Goal: Information Seeking & Learning: Find specific fact

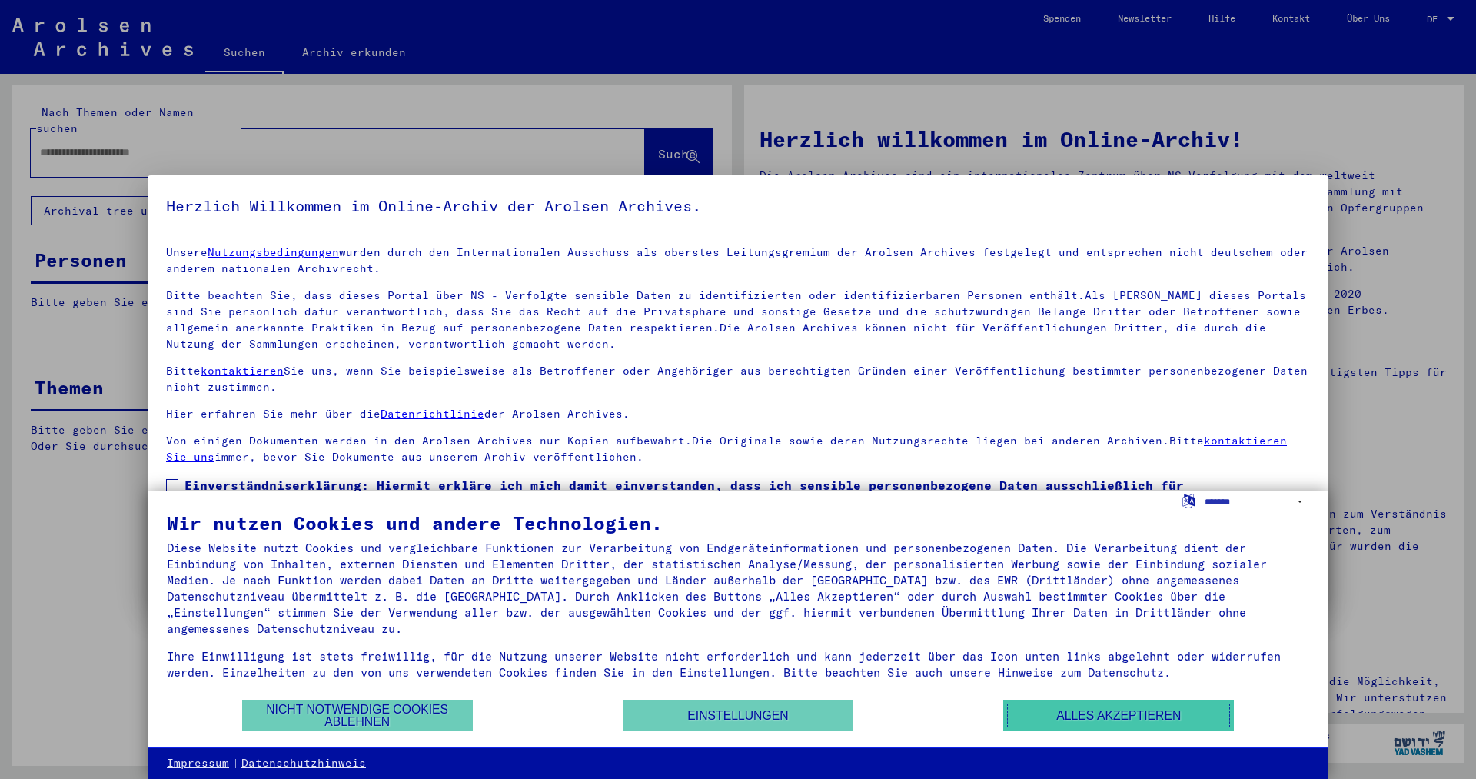
click at [1040, 713] on button "Alles akzeptieren" at bounding box center [1118, 715] width 231 height 32
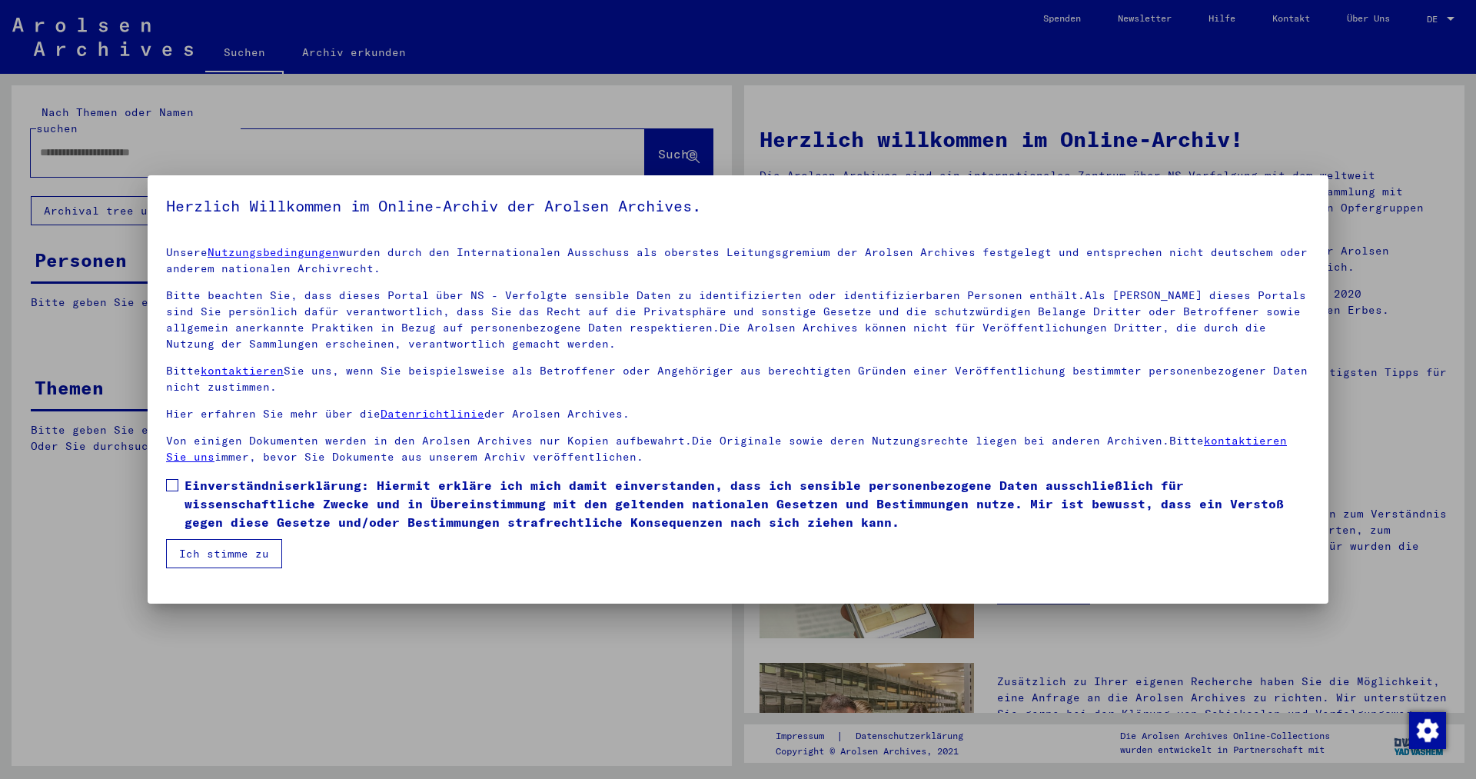
click at [243, 553] on button "Ich stimme zu" at bounding box center [224, 553] width 116 height 29
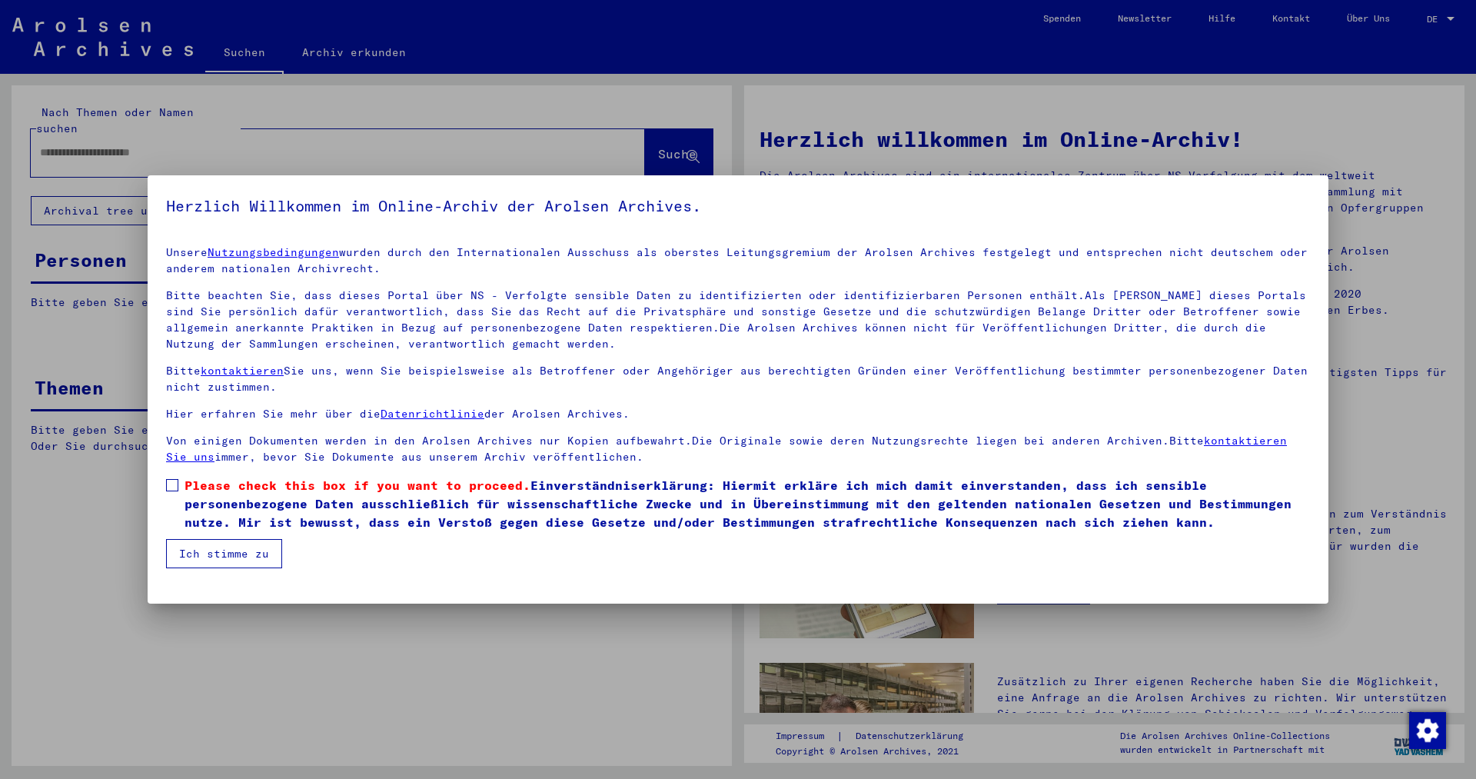
click at [177, 488] on span at bounding box center [172, 485] width 12 height 12
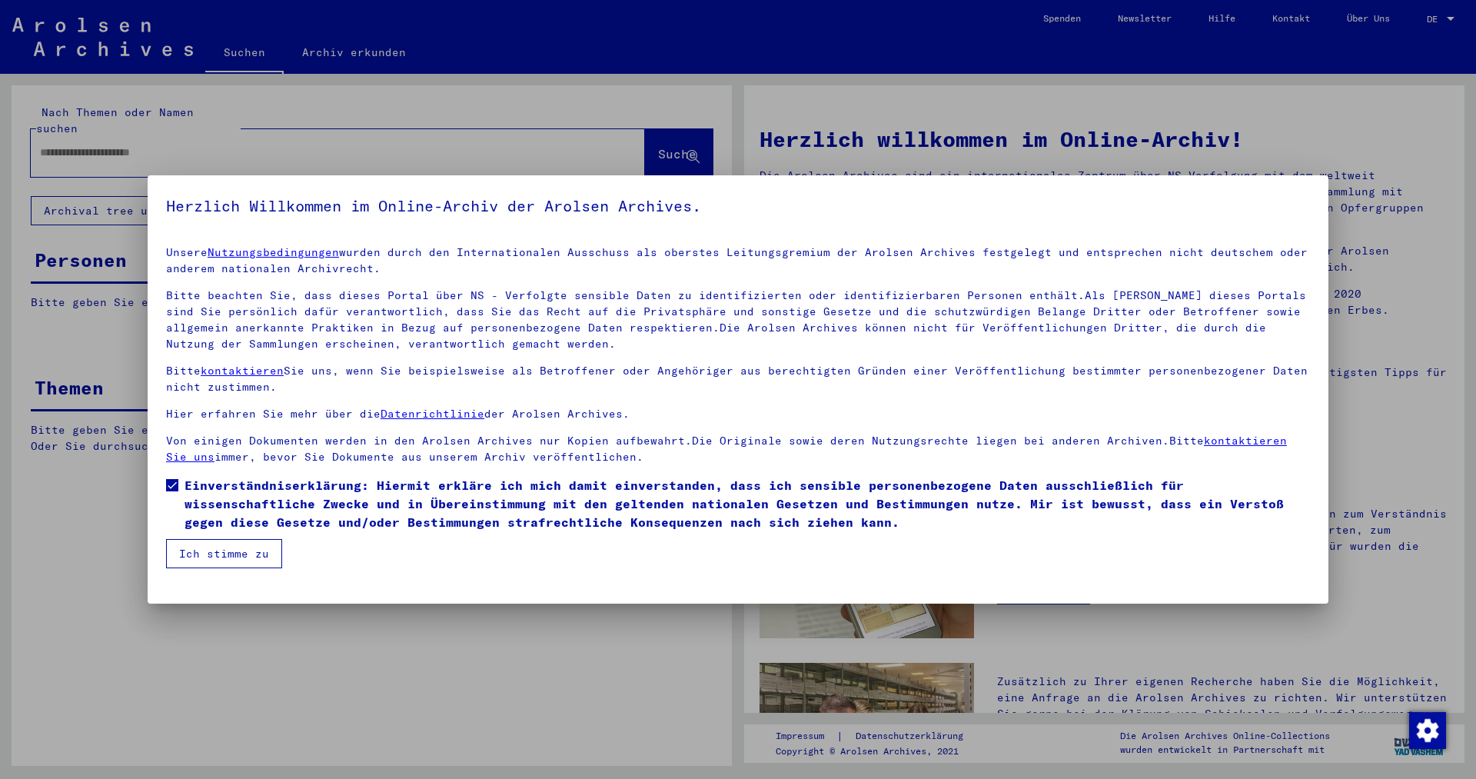
click at [231, 558] on button "Ich stimme zu" at bounding box center [224, 553] width 116 height 29
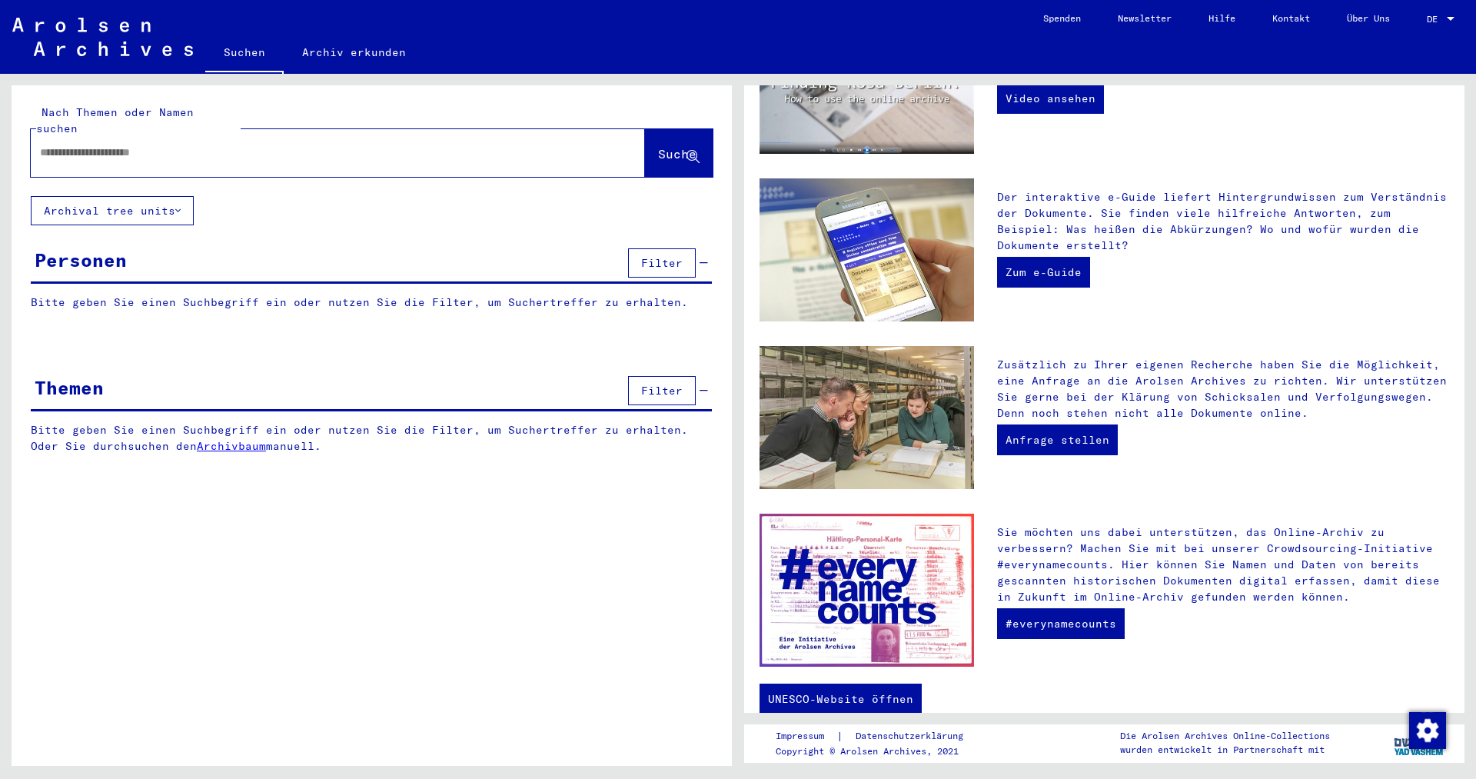
scroll to position [351, 0]
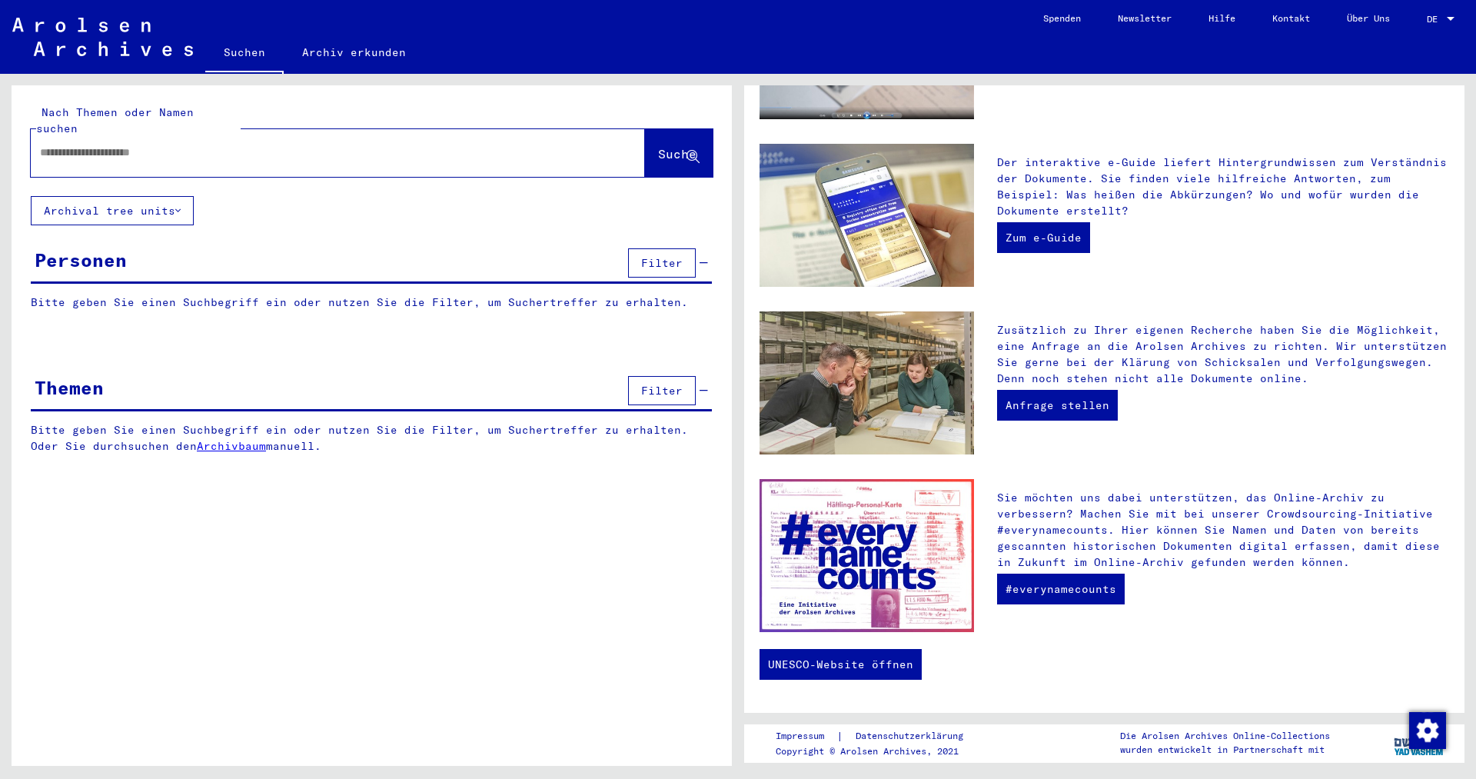
click at [181, 145] on input "text" at bounding box center [319, 153] width 559 height 16
type input "******"
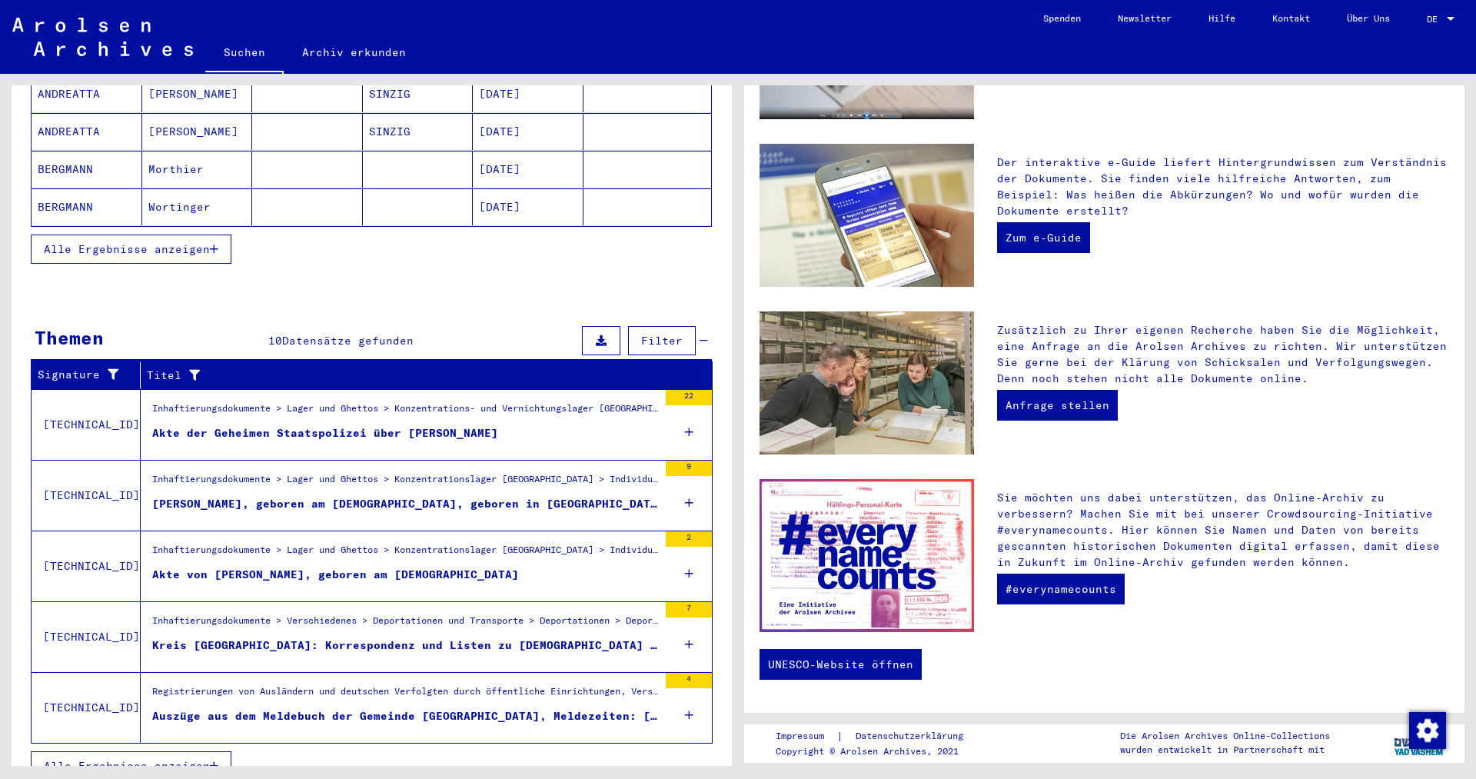
scroll to position [297, 0]
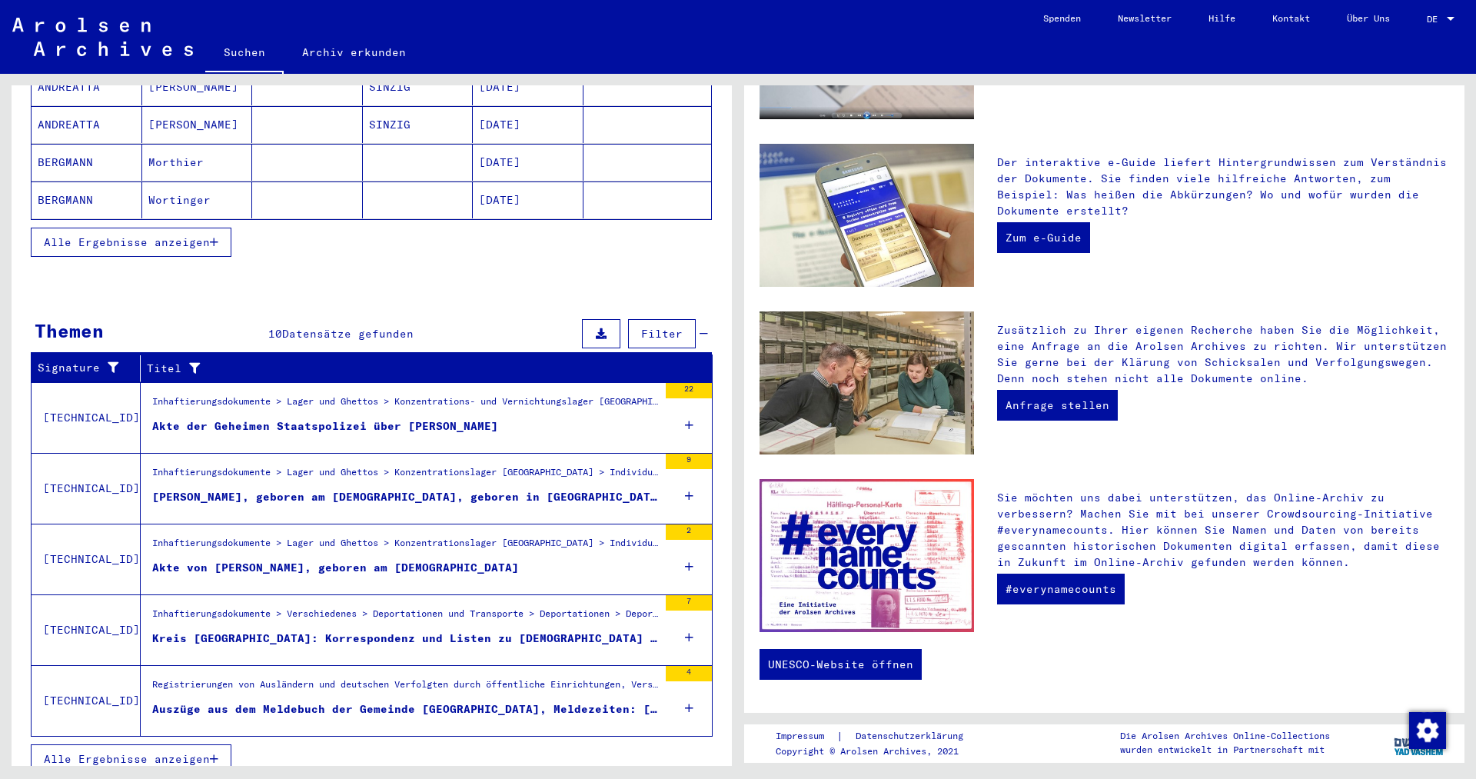
click at [397, 701] on div "Auszüge aus dem Meldebuch der Gemeinde [GEOGRAPHIC_DATA], Meldezeiten: [DATE]-[…" at bounding box center [405, 709] width 506 height 16
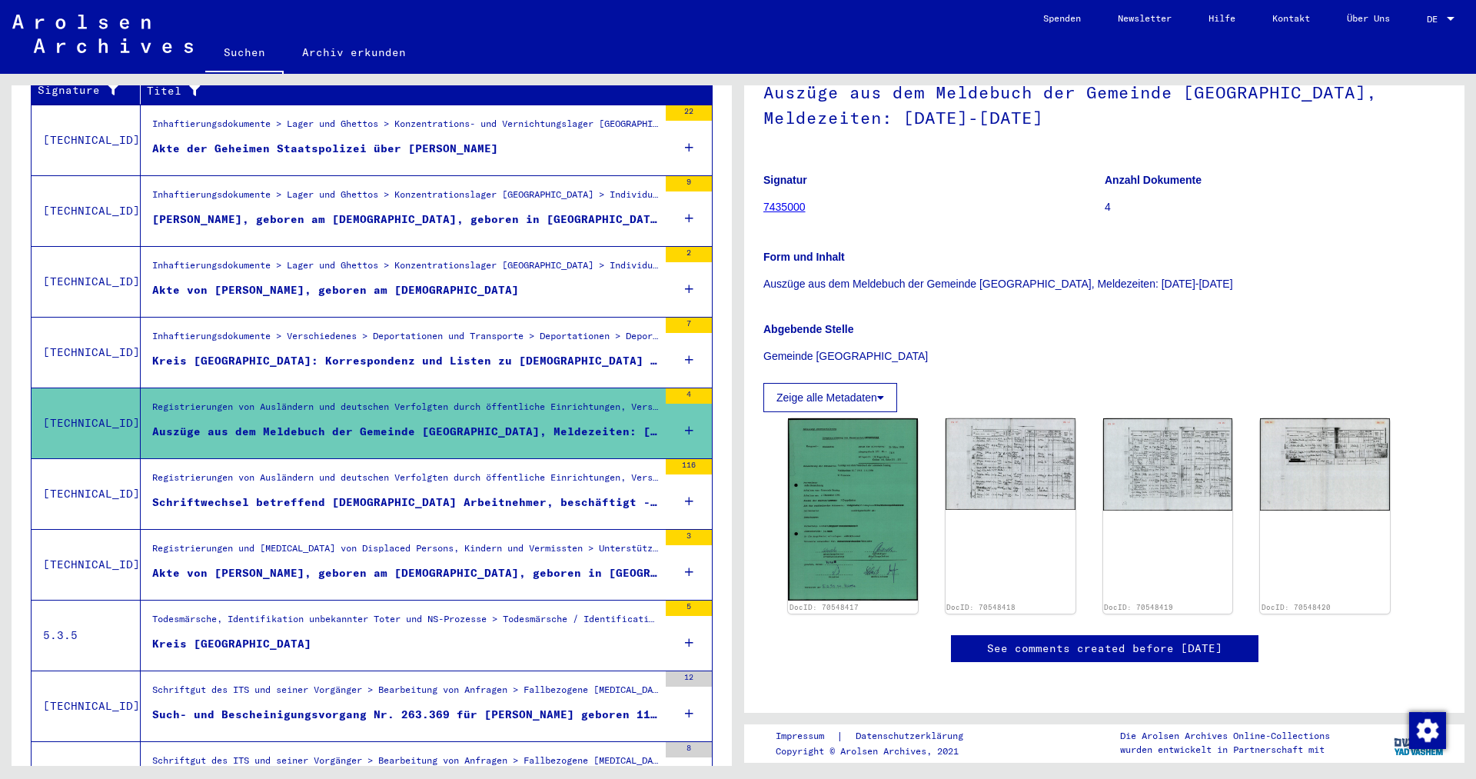
scroll to position [415, 0]
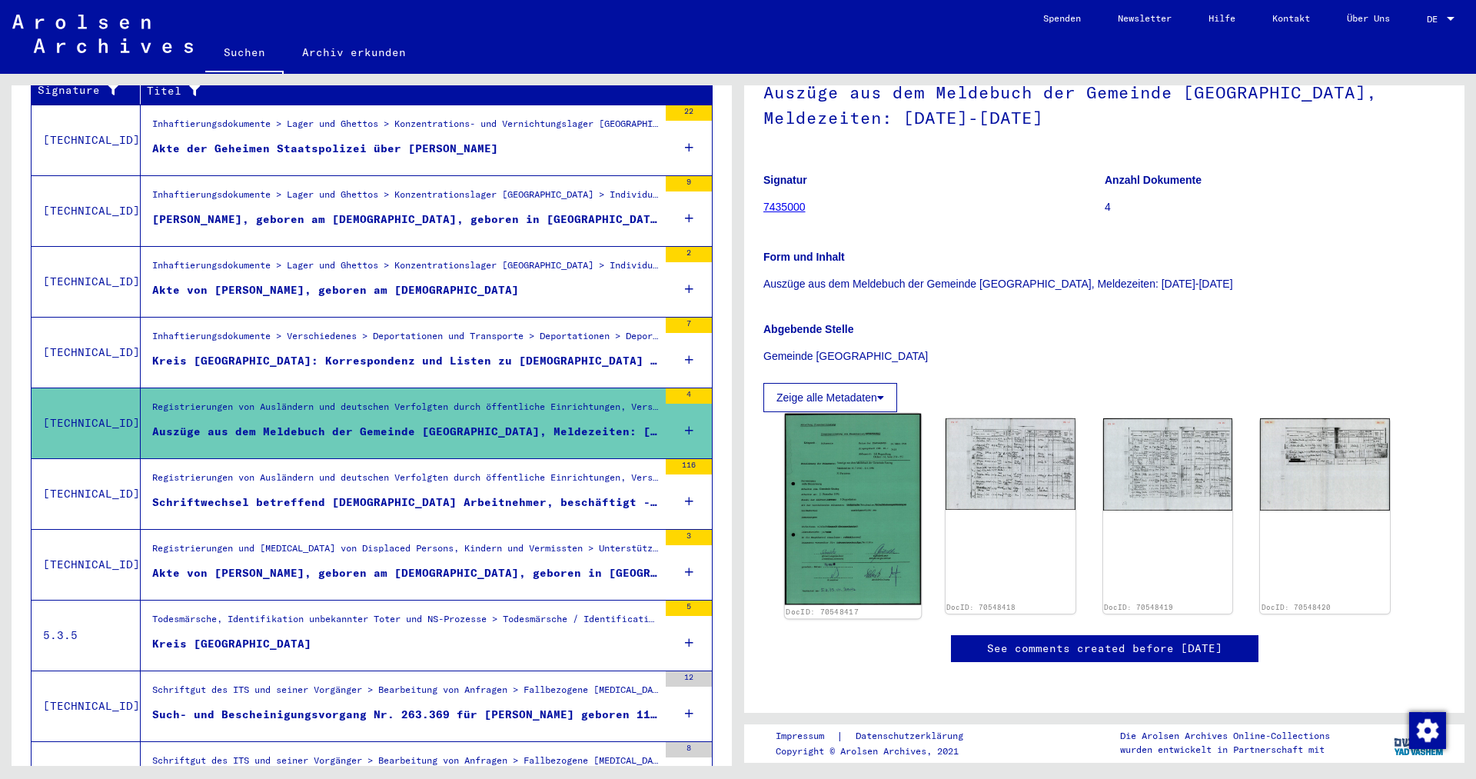
click at [846, 414] on img at bounding box center [853, 509] width 136 height 191
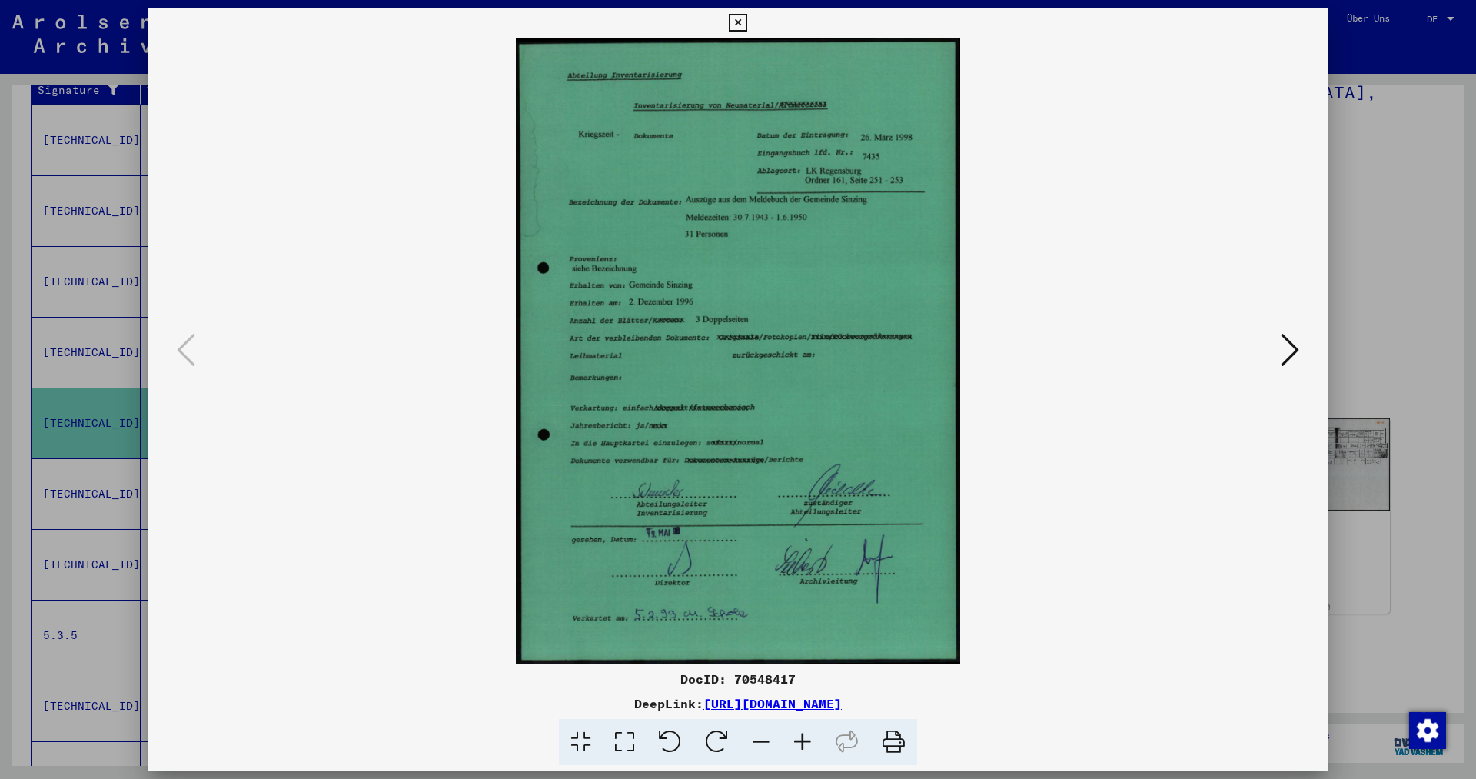
click at [1285, 354] on icon at bounding box center [1290, 349] width 18 height 37
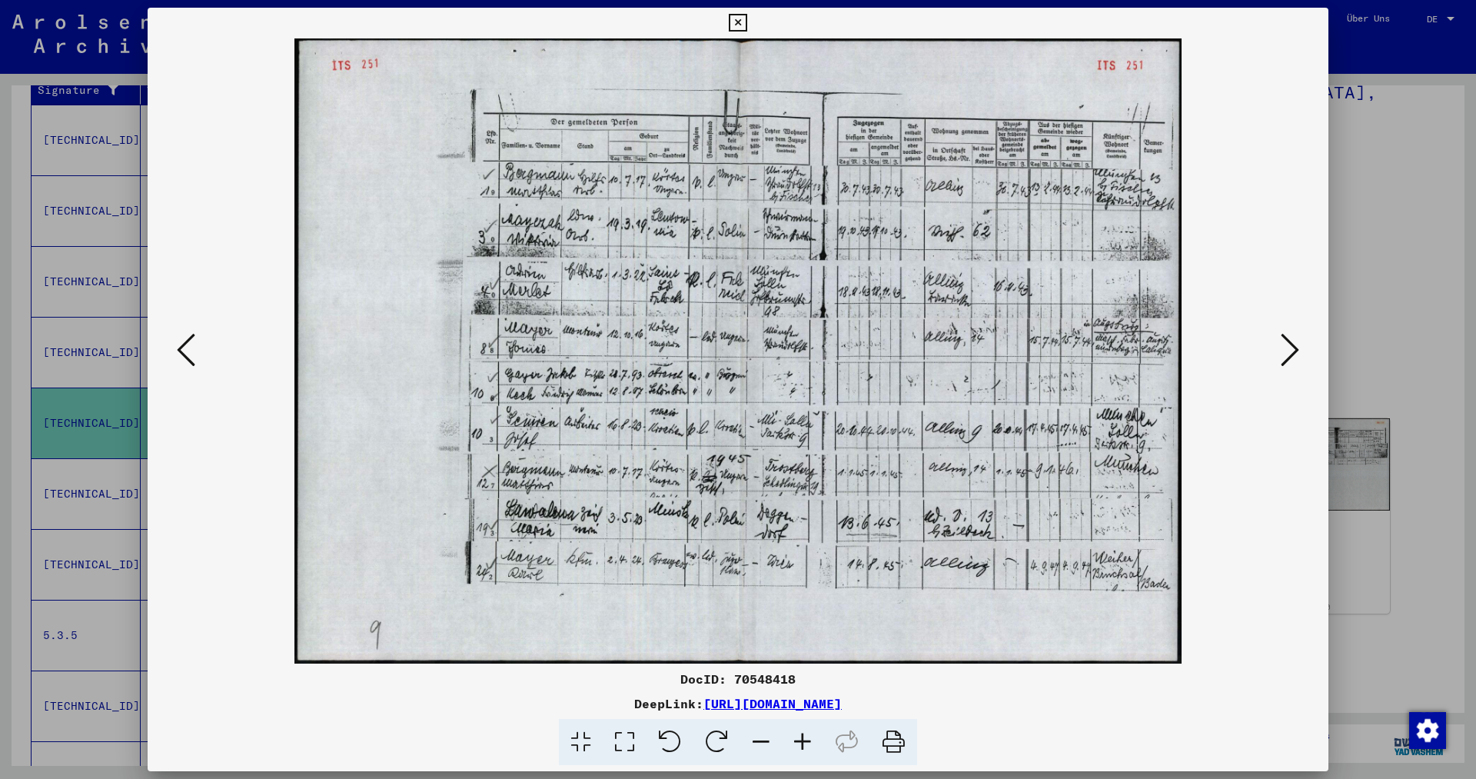
click at [1285, 354] on icon at bounding box center [1290, 349] width 18 height 37
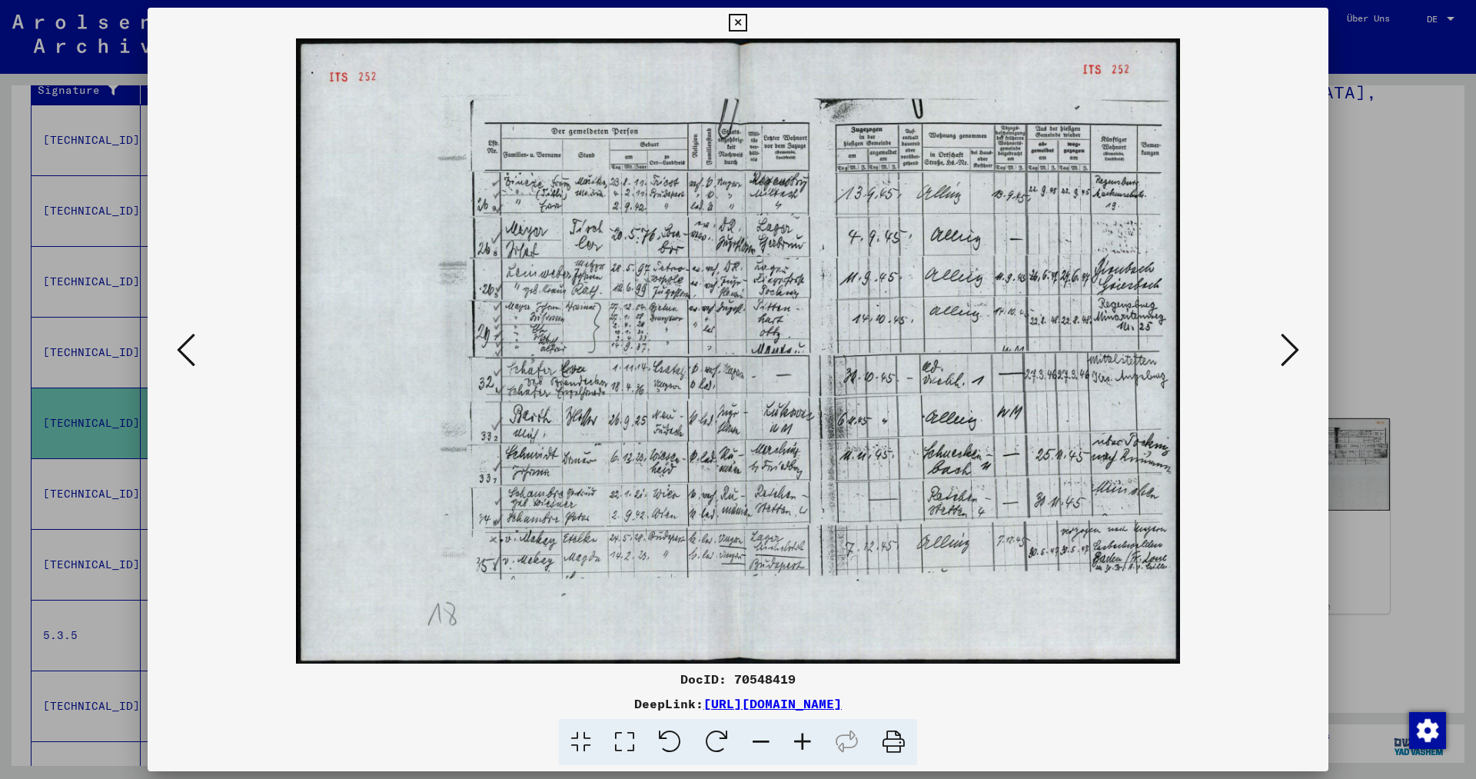
click at [1285, 354] on icon at bounding box center [1290, 349] width 18 height 37
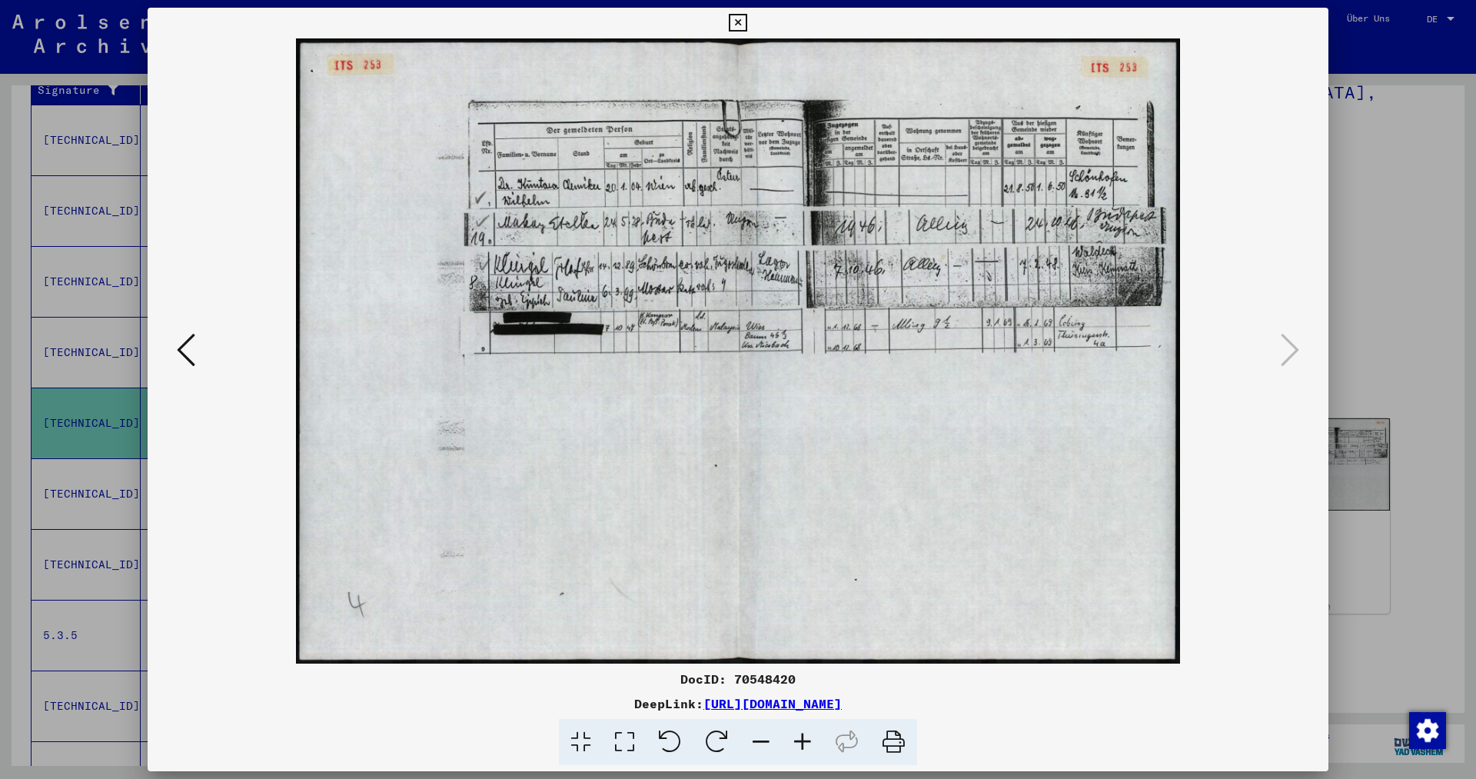
click at [746, 18] on icon at bounding box center [738, 23] width 18 height 18
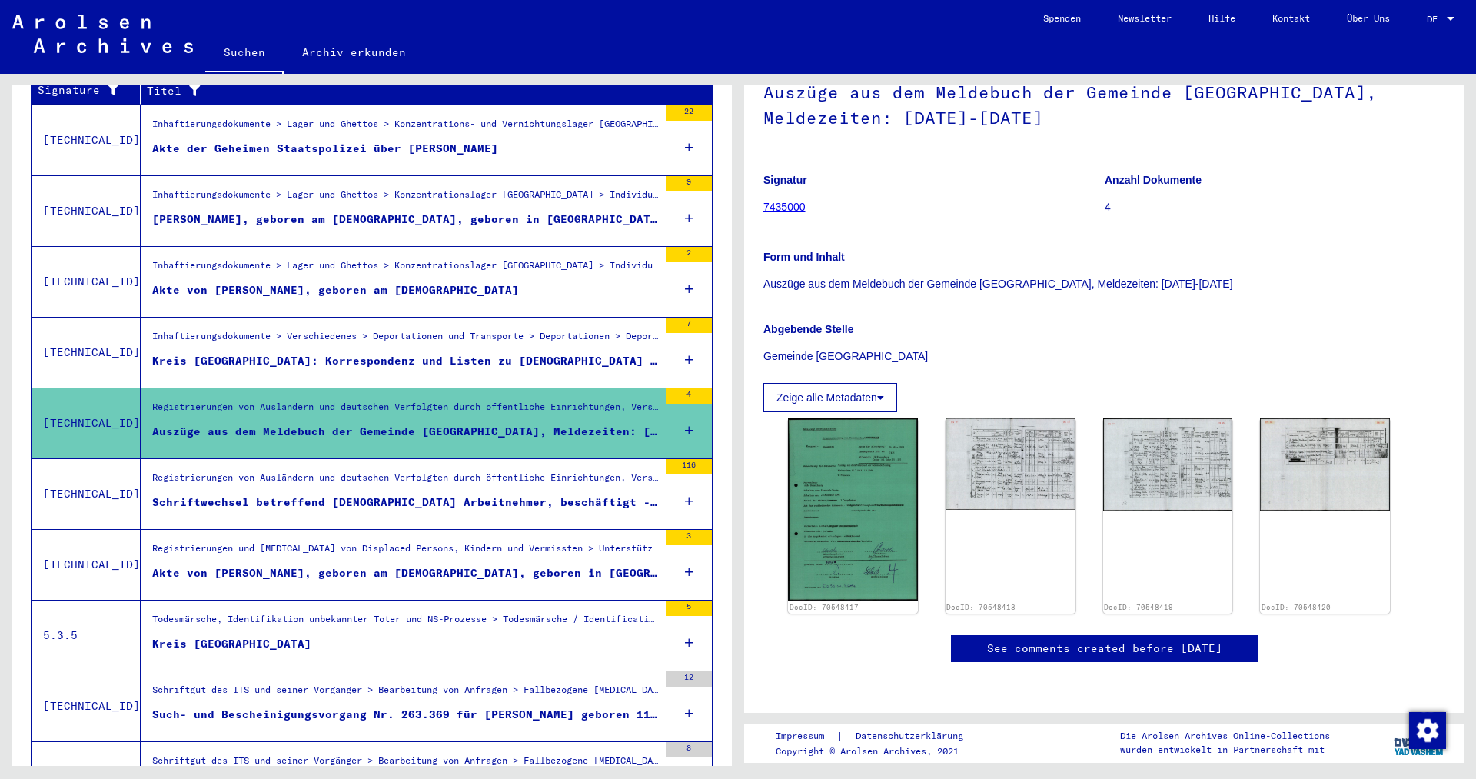
scroll to position [0, 0]
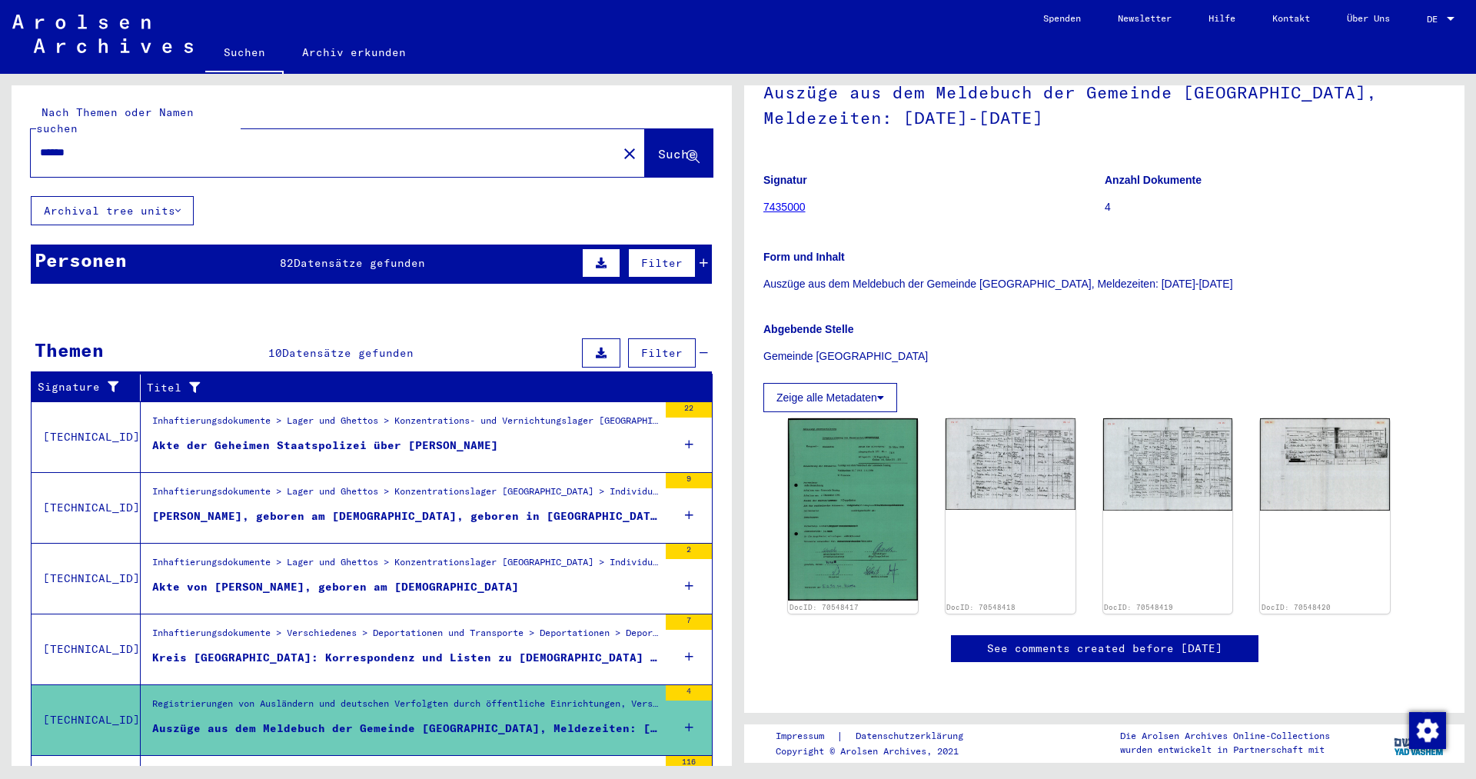
click at [161, 46] on img at bounding box center [102, 34] width 181 height 38
